Goal: Check status: Check status

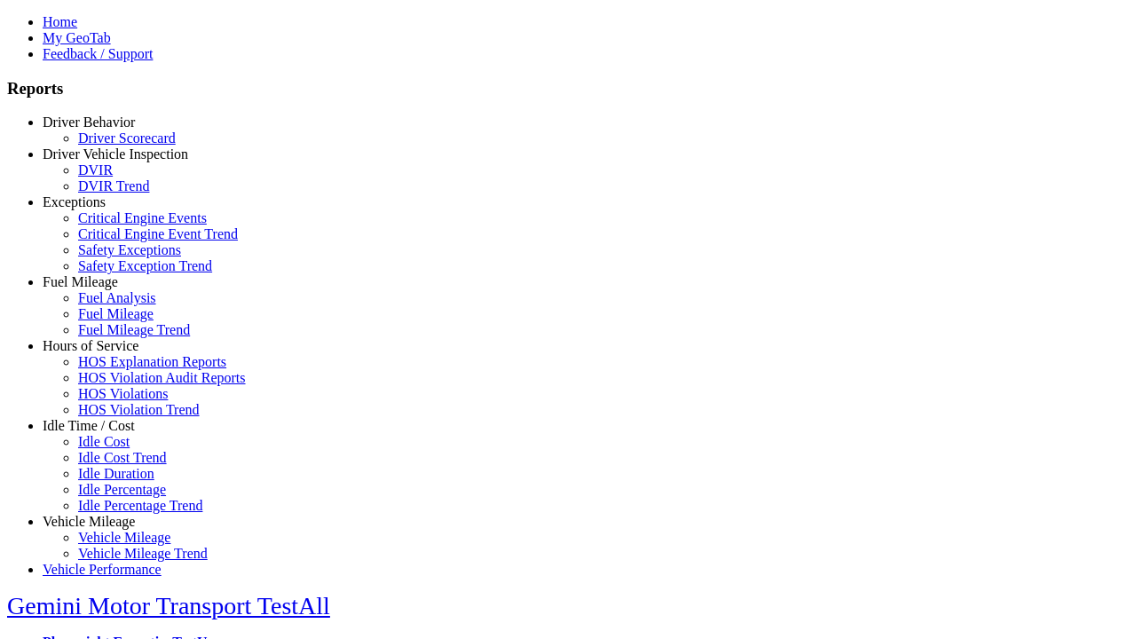
click at [102, 161] on link "Driver Vehicle Inspection" at bounding box center [115, 153] width 145 height 15
click at [113, 177] on link "DVIR" at bounding box center [95, 169] width 35 height 15
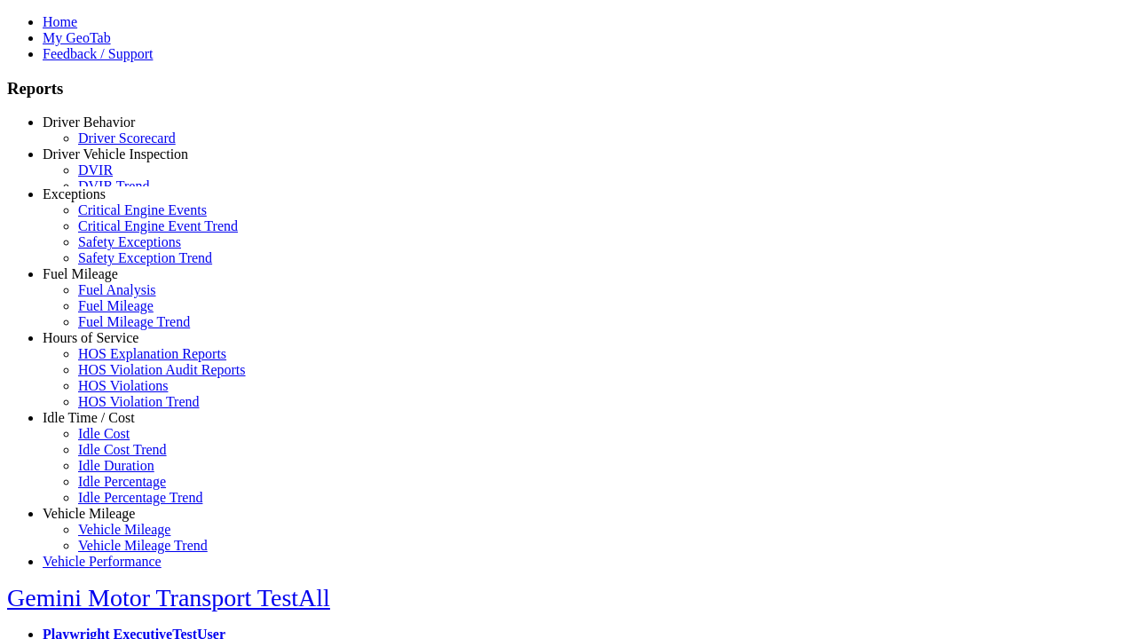
scroll to position [5, 0]
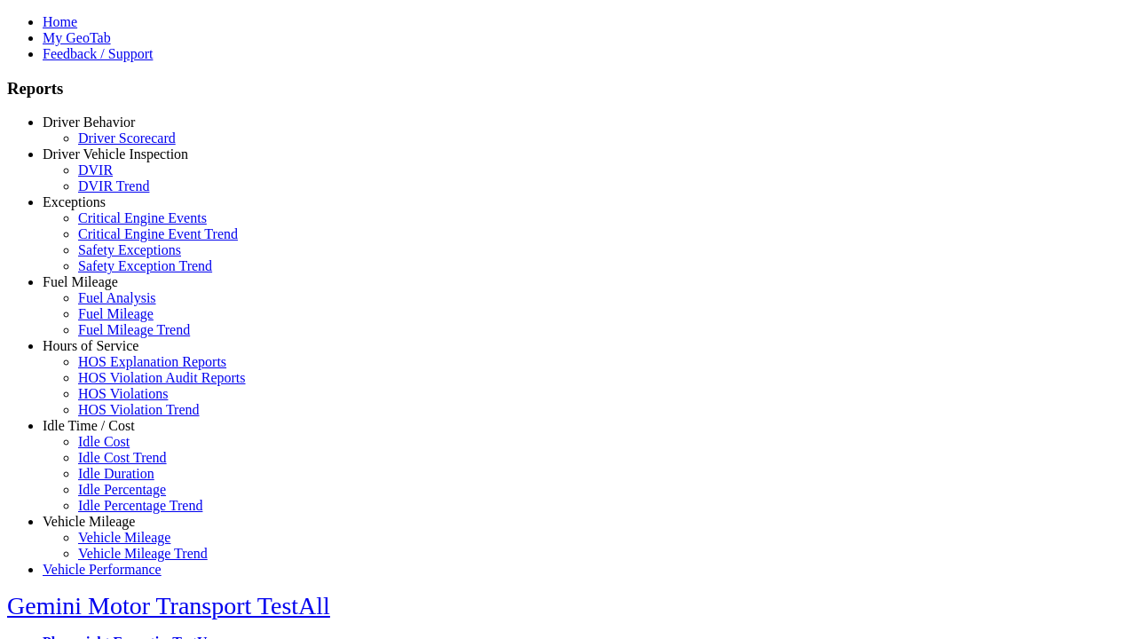
select select
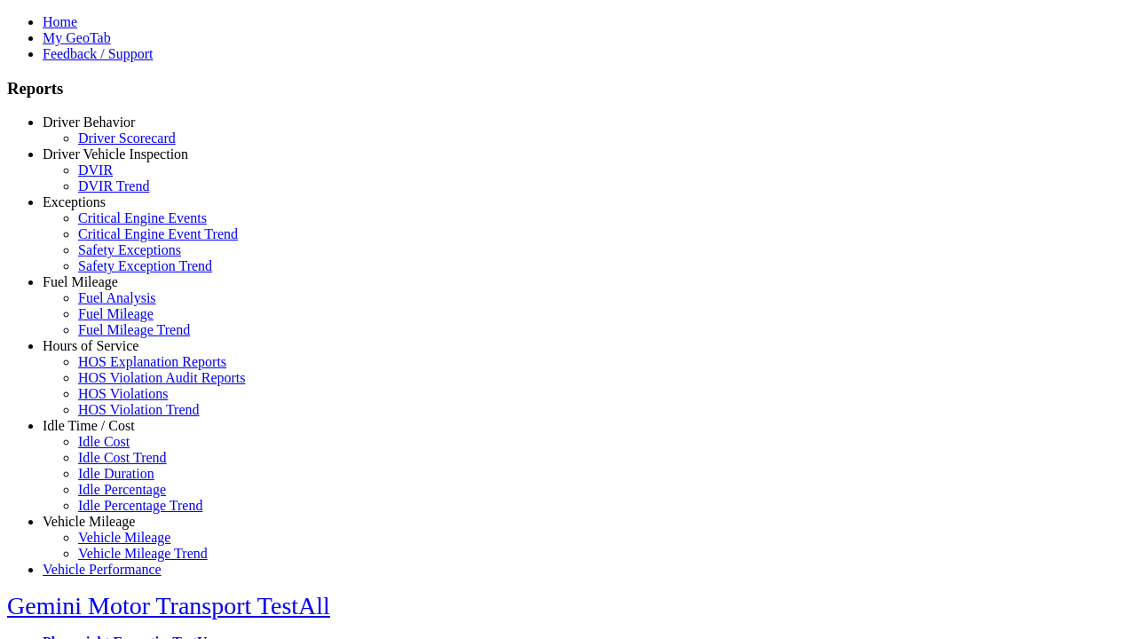
select select
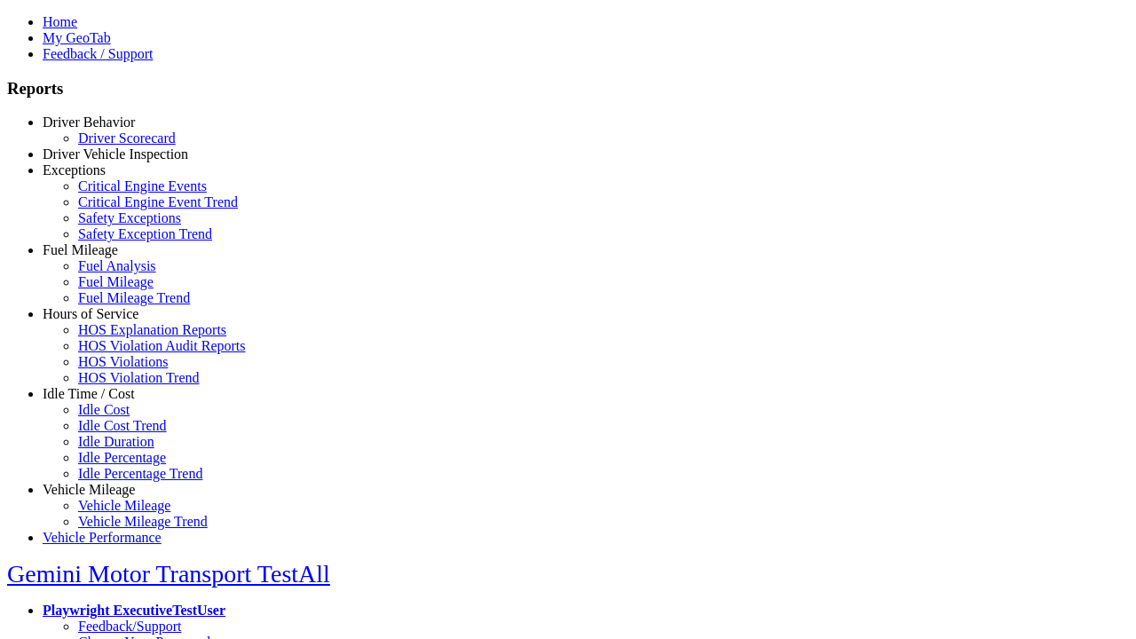
type input "*********"
